Goal: Task Accomplishment & Management: Use online tool/utility

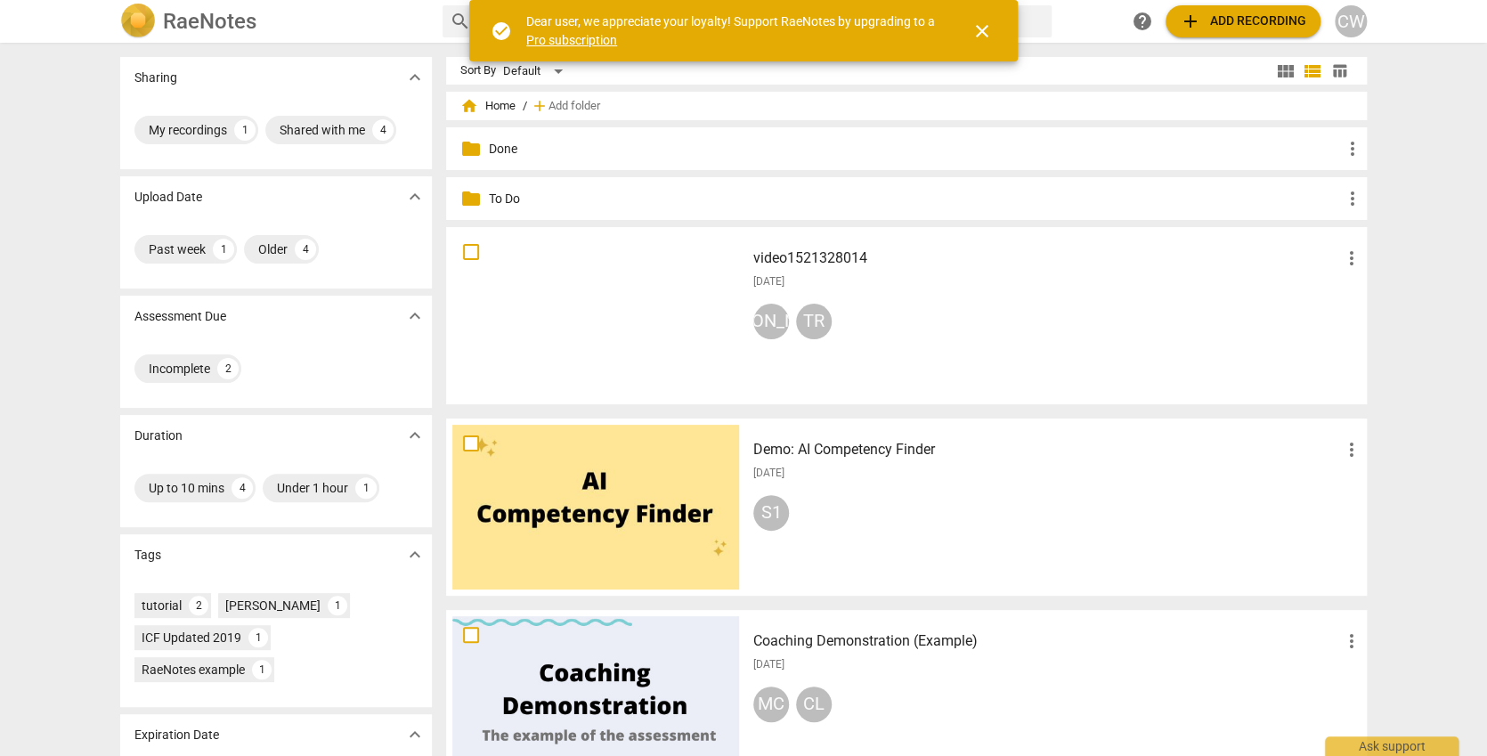
click at [1352, 254] on span "more_vert" at bounding box center [1351, 258] width 21 height 21
click at [1359, 255] on li "Move" at bounding box center [1371, 258] width 68 height 43
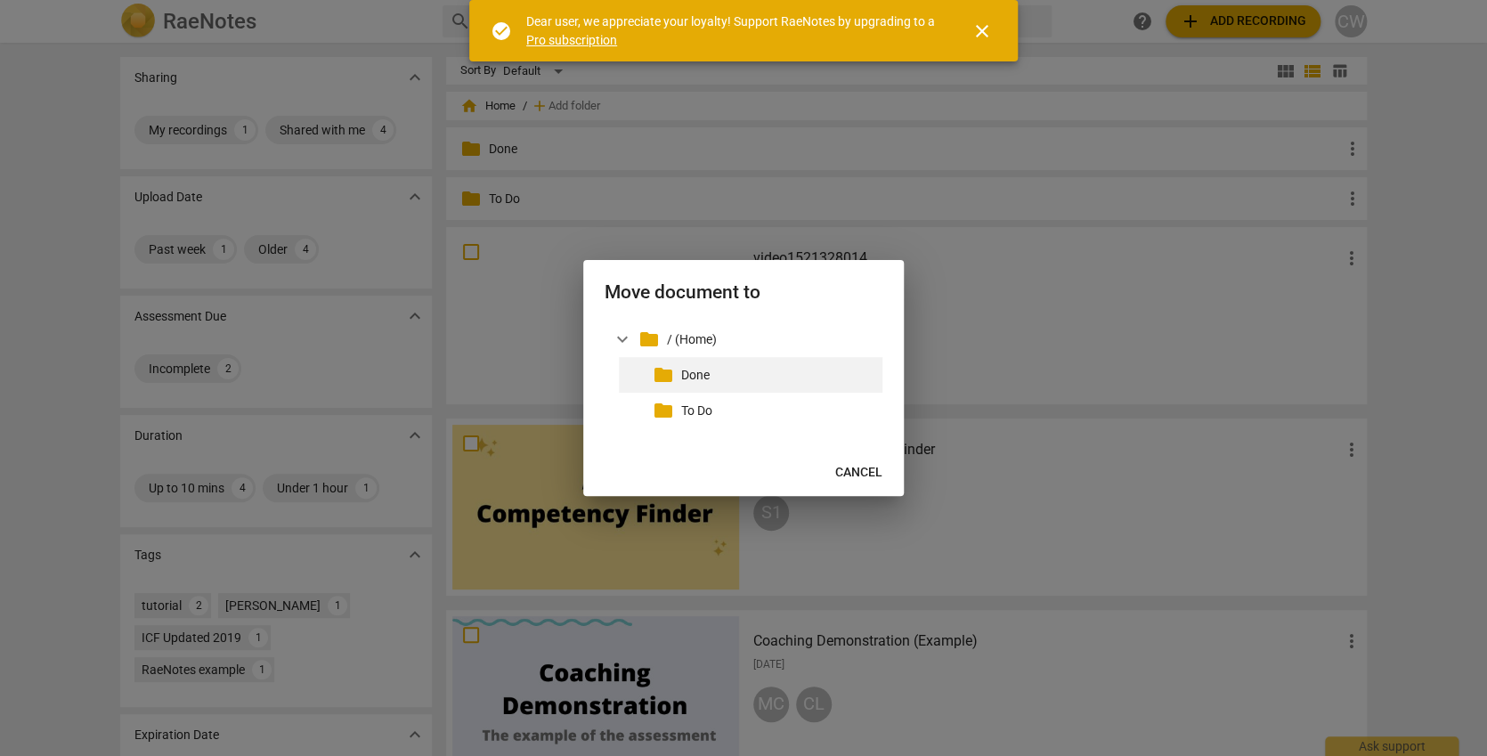
click at [703, 378] on p "Done" at bounding box center [778, 375] width 194 height 19
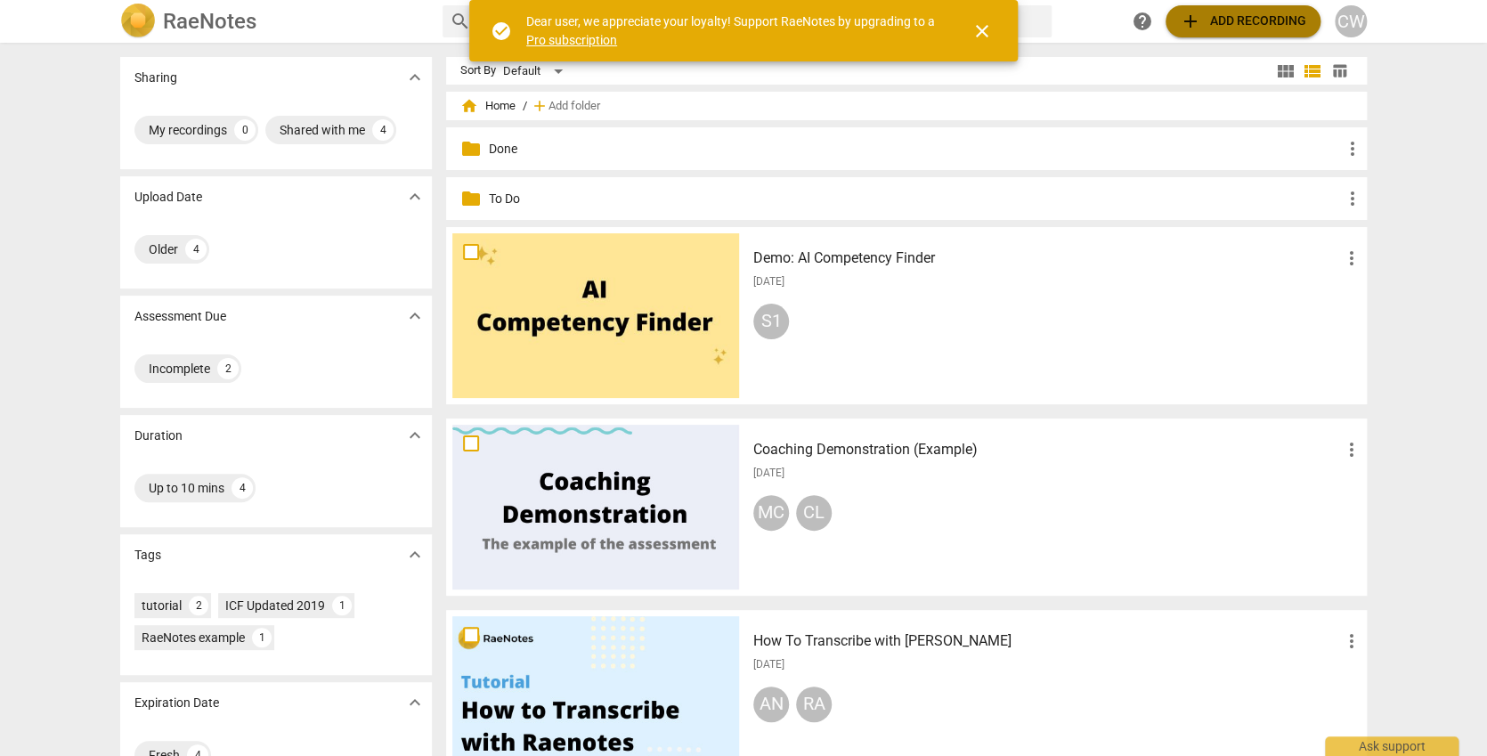
click at [1247, 14] on span "add Add recording" at bounding box center [1243, 21] width 126 height 21
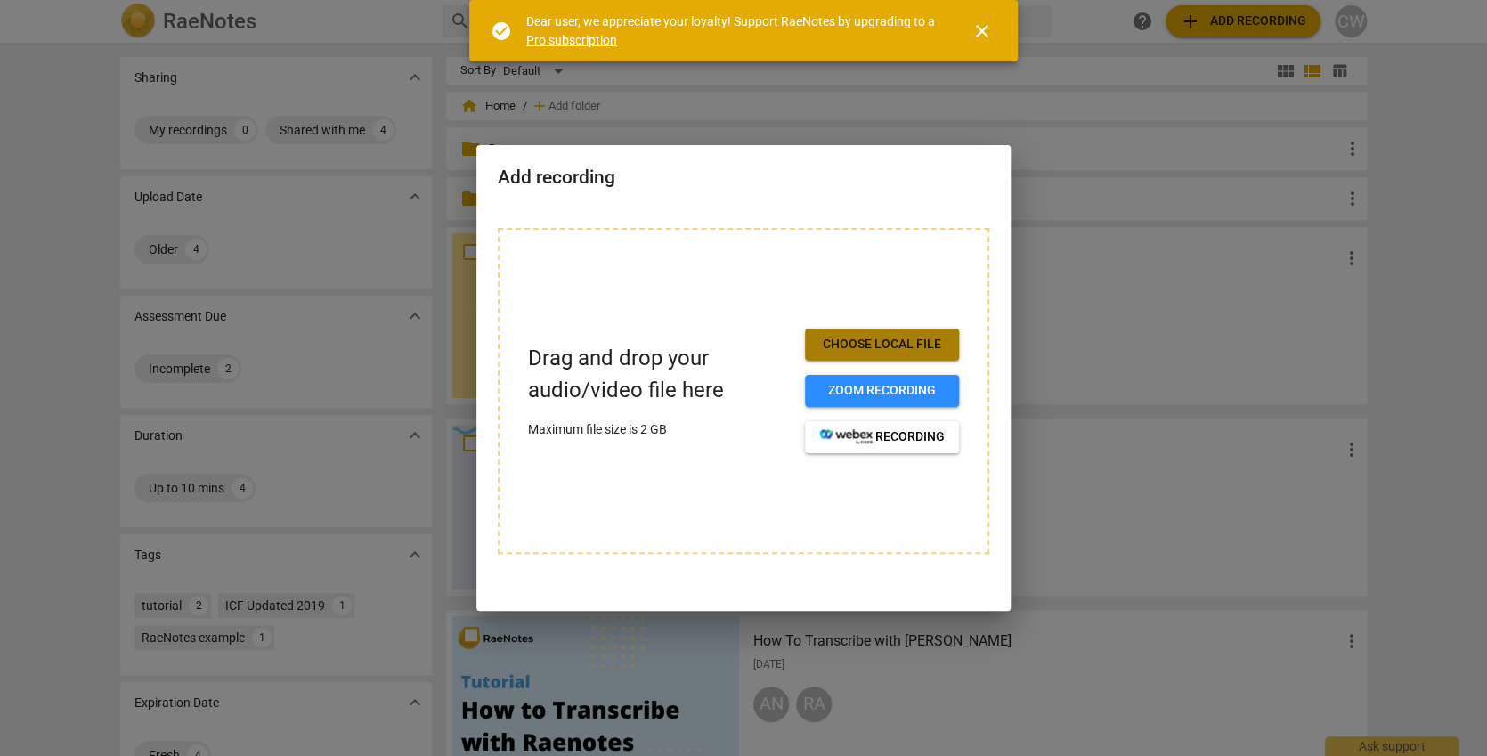
click at [883, 339] on span "Choose local file" at bounding box center [882, 345] width 126 height 18
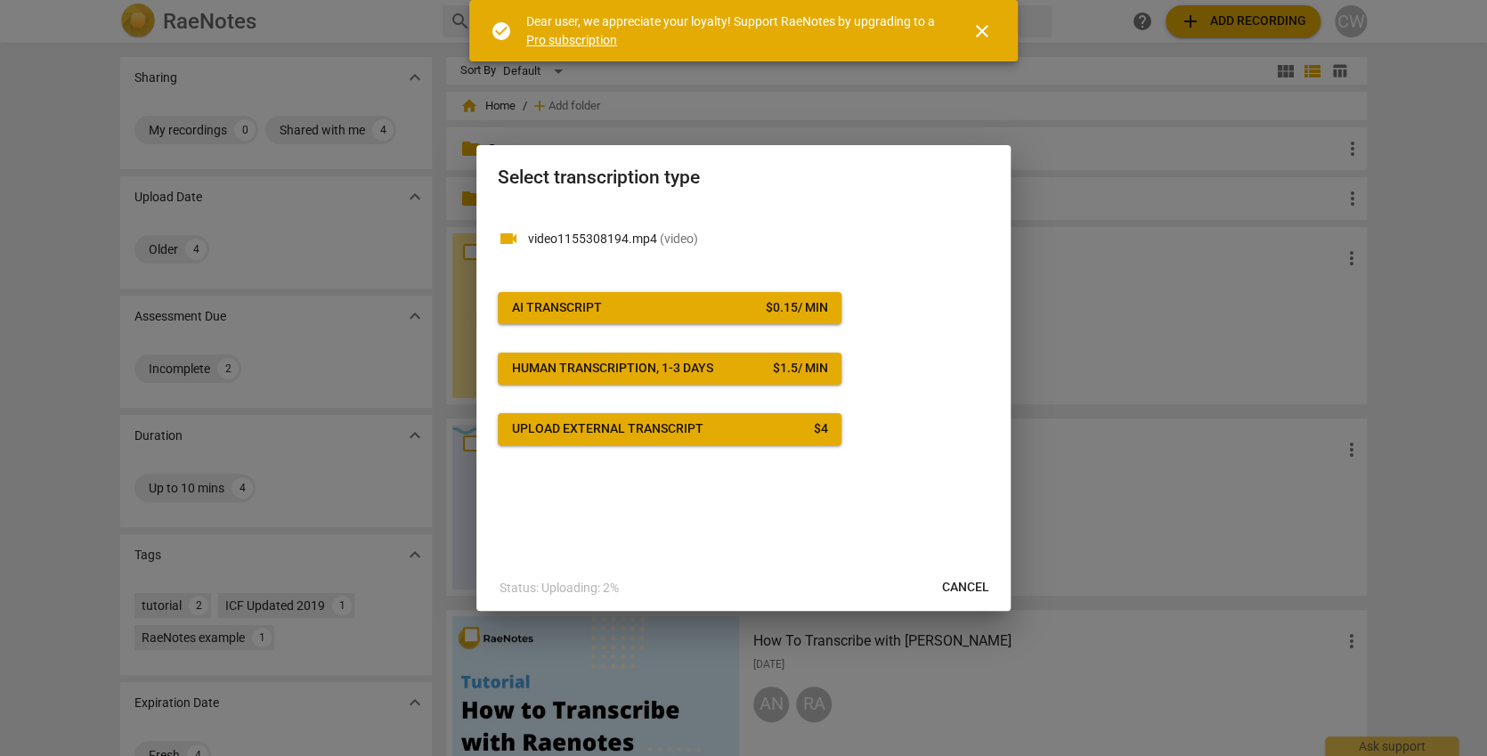
click at [635, 304] on span "AI Transcript $ 0.15 / min" at bounding box center [669, 308] width 315 height 18
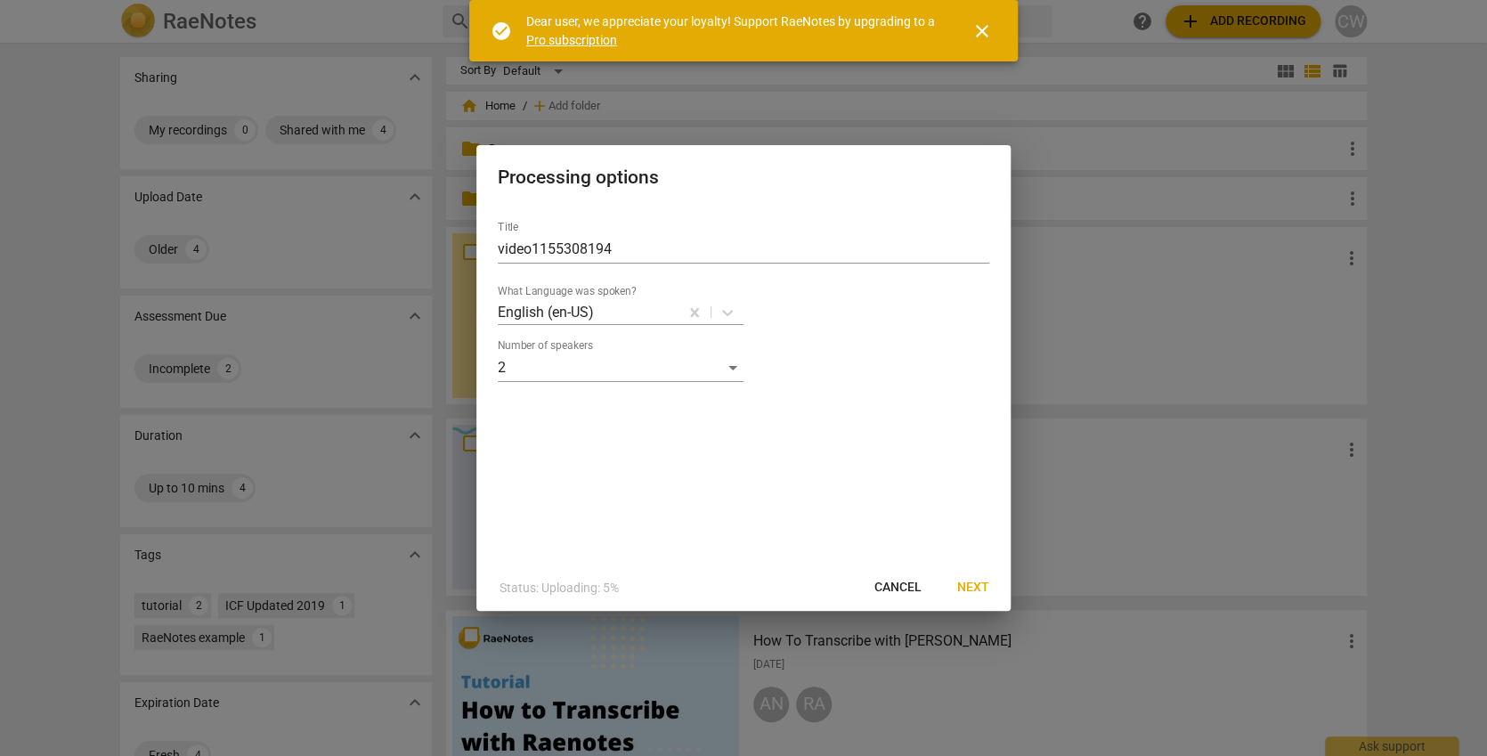
click at [979, 581] on span "Next" at bounding box center [973, 588] width 32 height 18
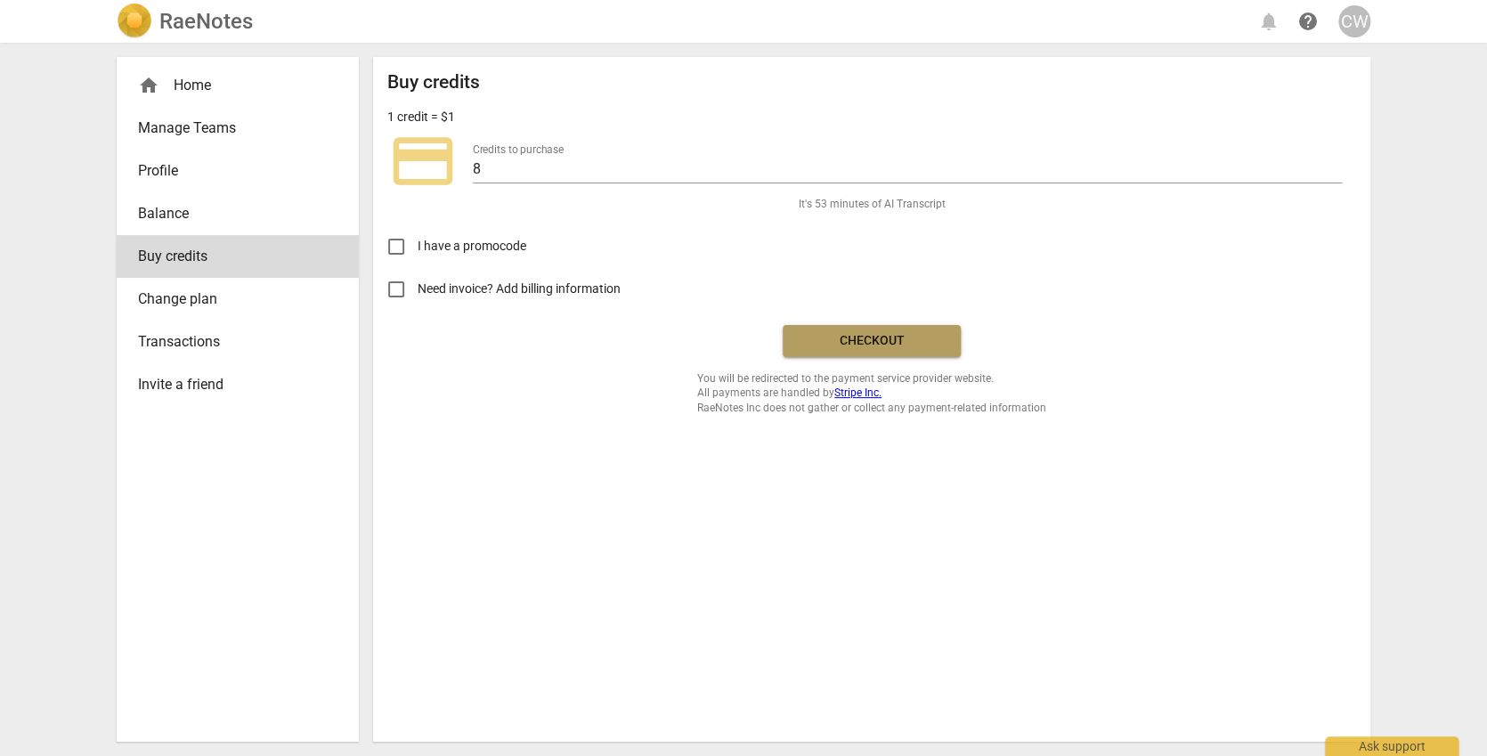
click at [919, 335] on span "Checkout" at bounding box center [872, 341] width 150 height 18
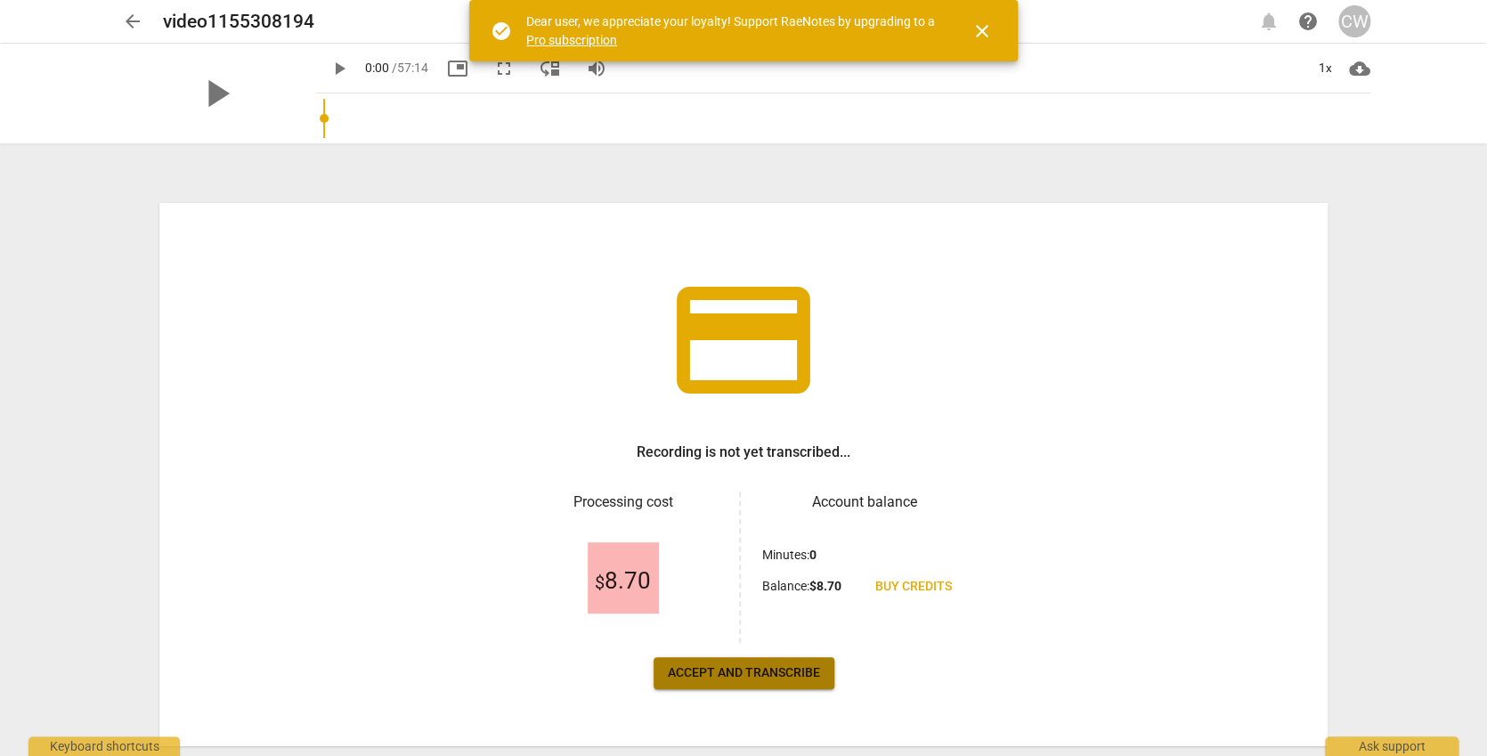
click at [779, 668] on span "Accept and transcribe" at bounding box center [744, 673] width 152 height 18
